Goal: Transaction & Acquisition: Purchase product/service

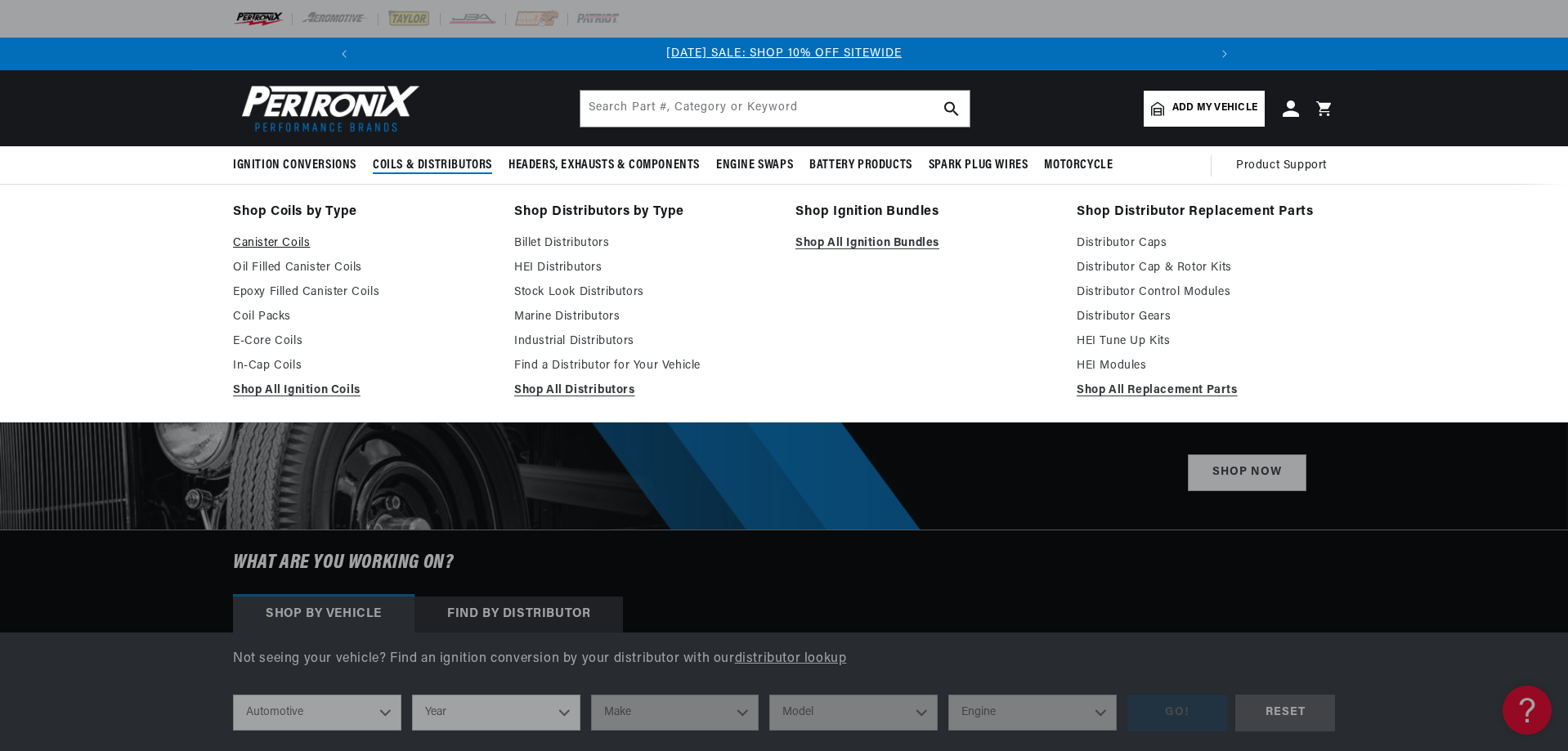
click at [281, 240] on link "Canister Coils" at bounding box center [363, 243] width 259 height 20
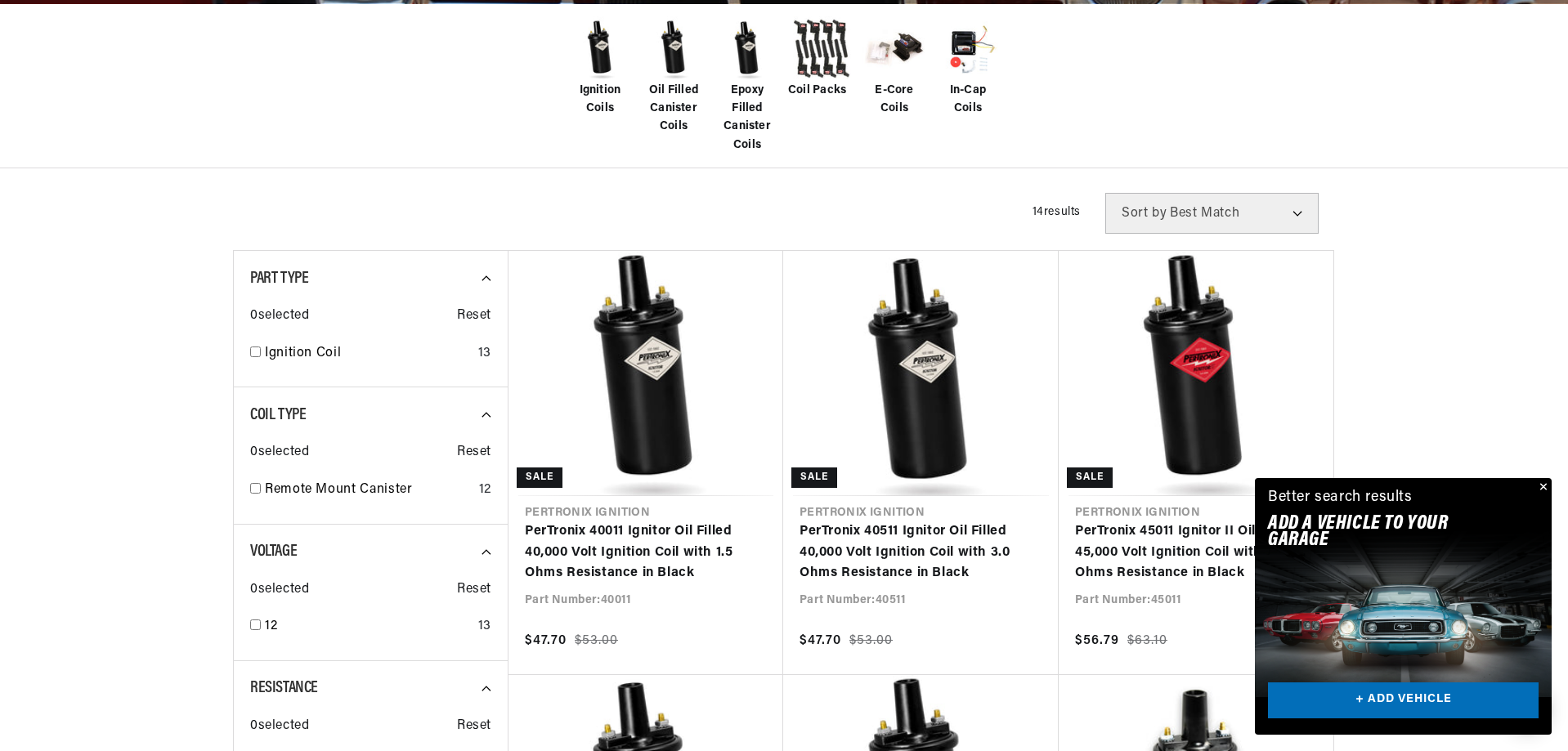
scroll to position [0, 874]
click at [1544, 484] on button "Close" at bounding box center [1543, 489] width 20 height 20
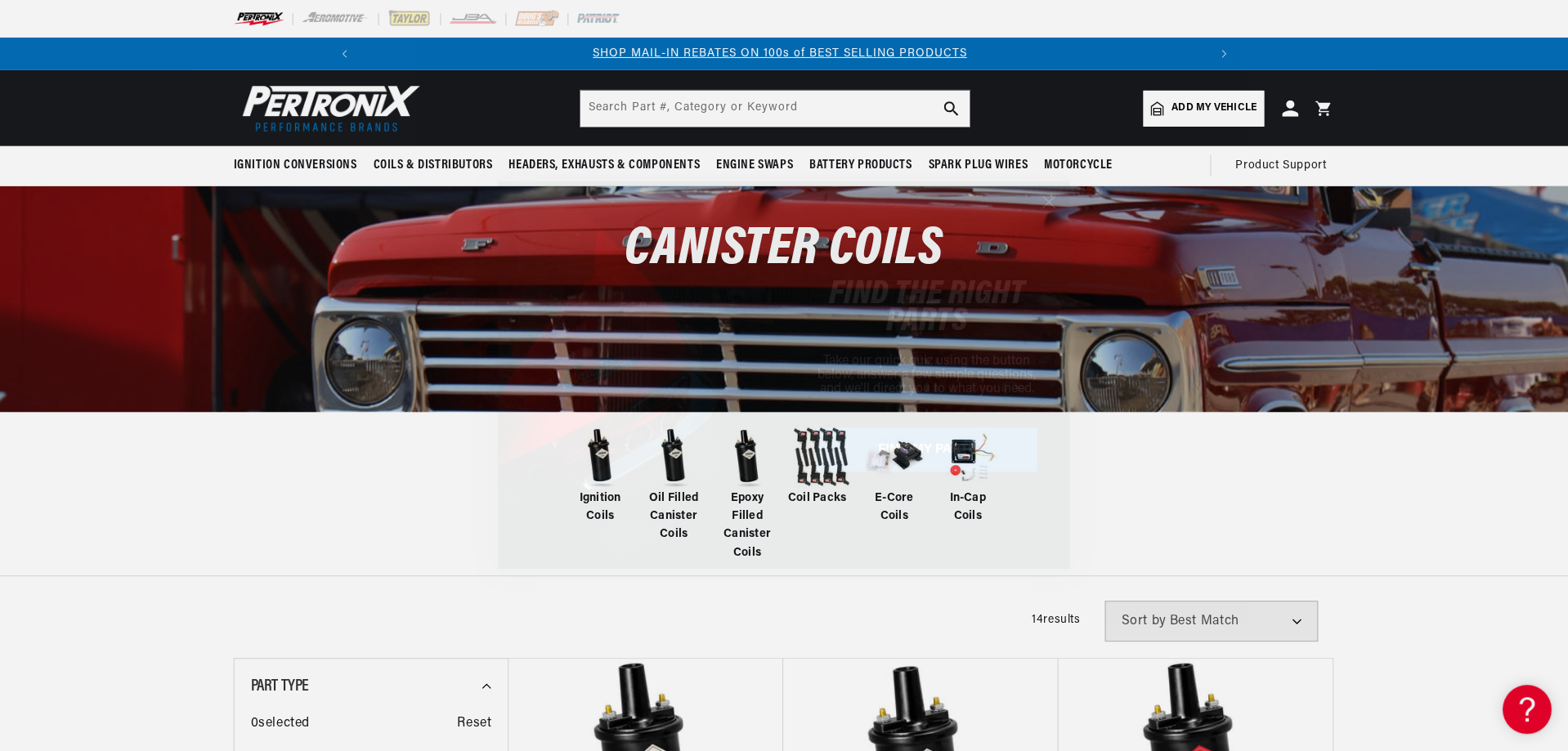
scroll to position [0, 874]
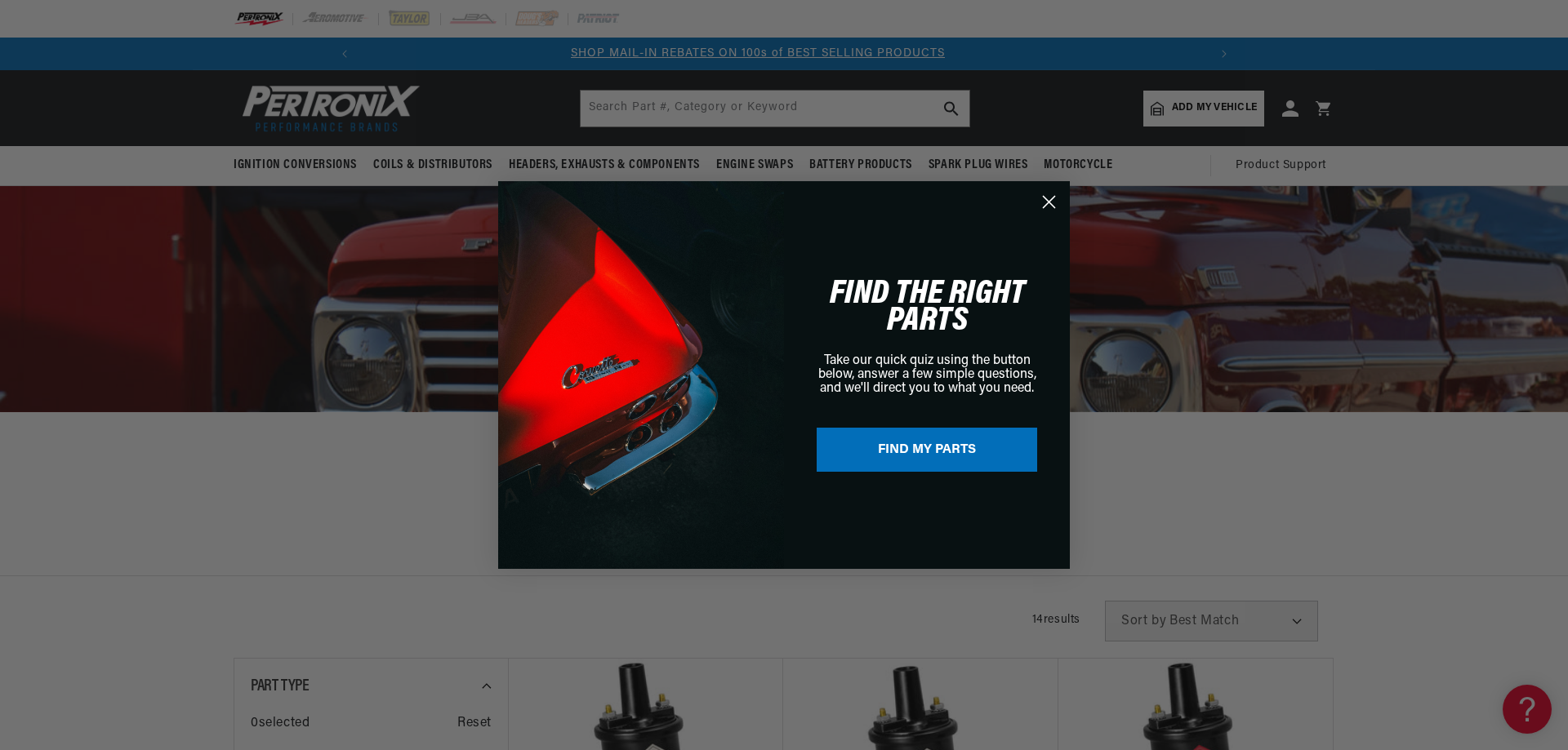
click at [1053, 208] on circle "Close dialog" at bounding box center [1049, 202] width 27 height 27
